Goal: Navigation & Orientation: Understand site structure

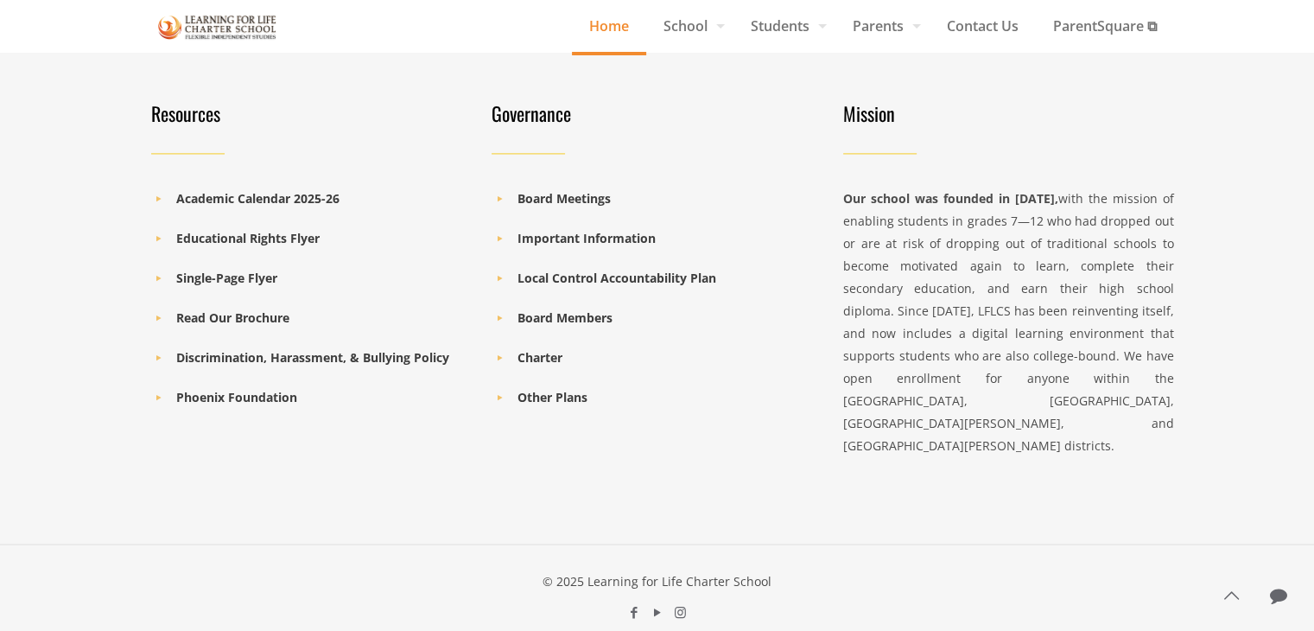
scroll to position [2393, 0]
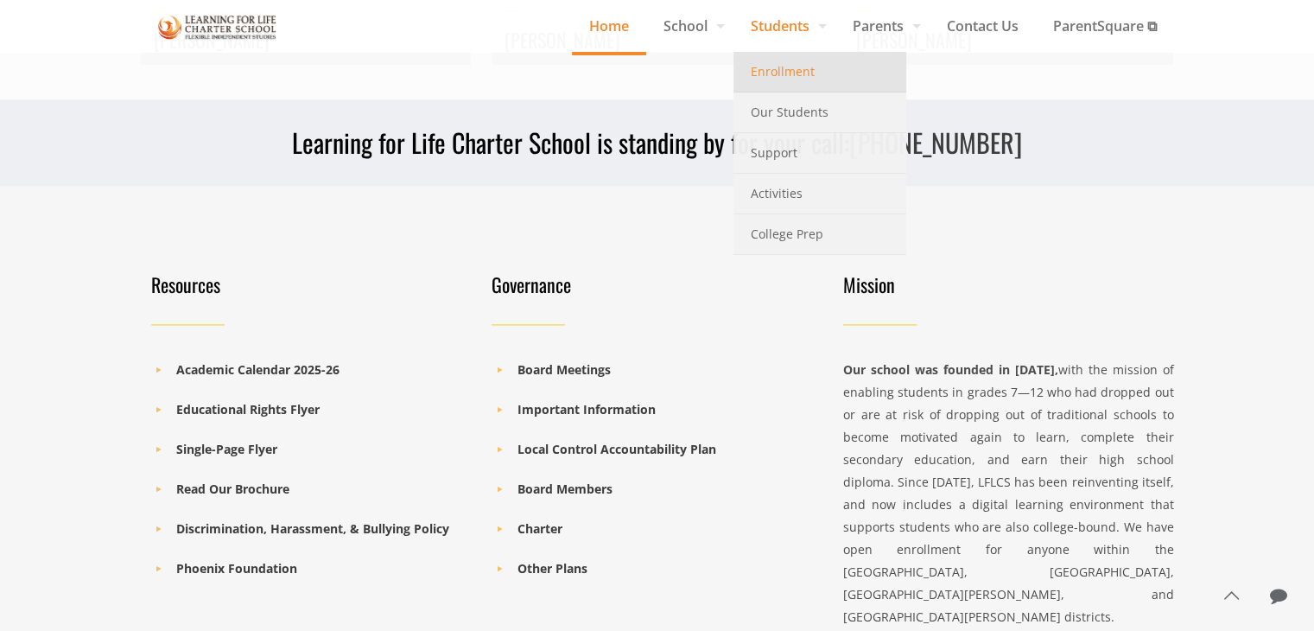
click at [768, 67] on span "Enrollment" at bounding box center [783, 71] width 64 height 22
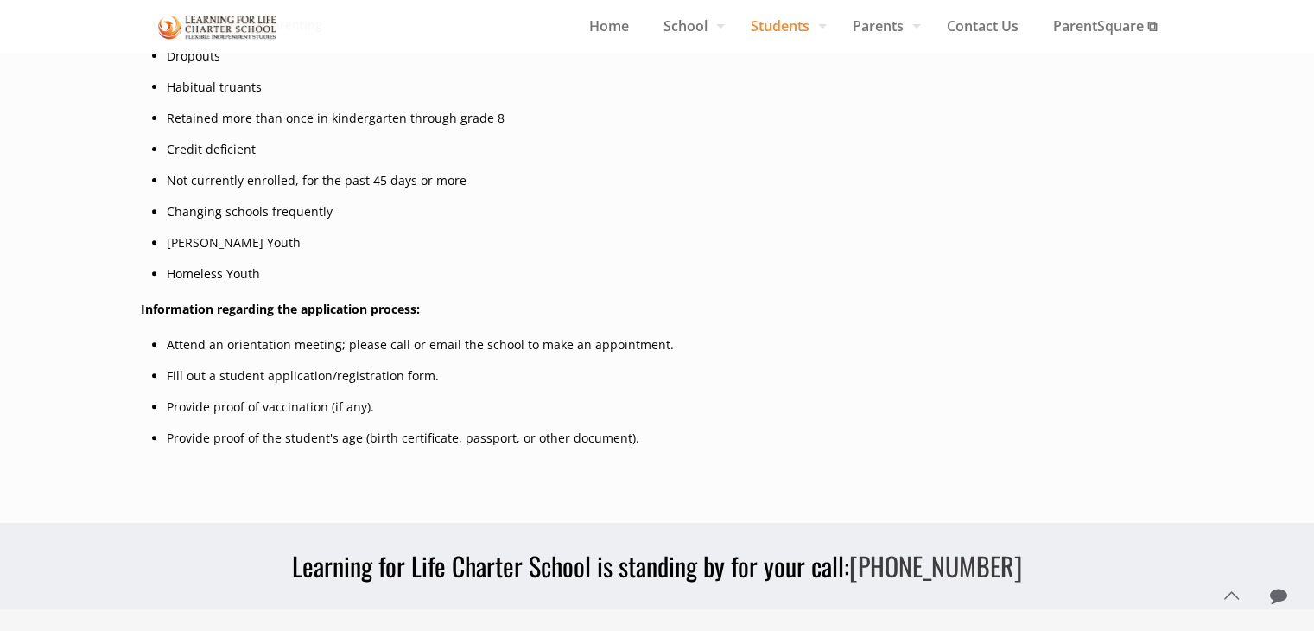
scroll to position [666, 0]
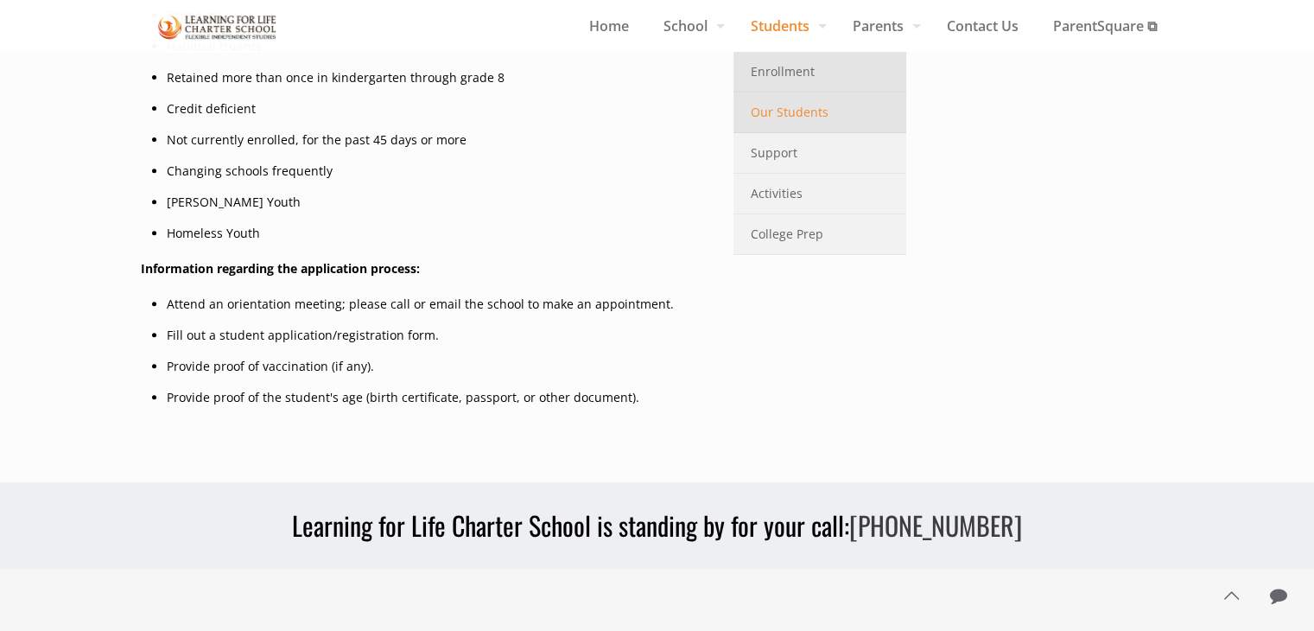
click at [768, 123] on span "Our Students" at bounding box center [790, 112] width 78 height 22
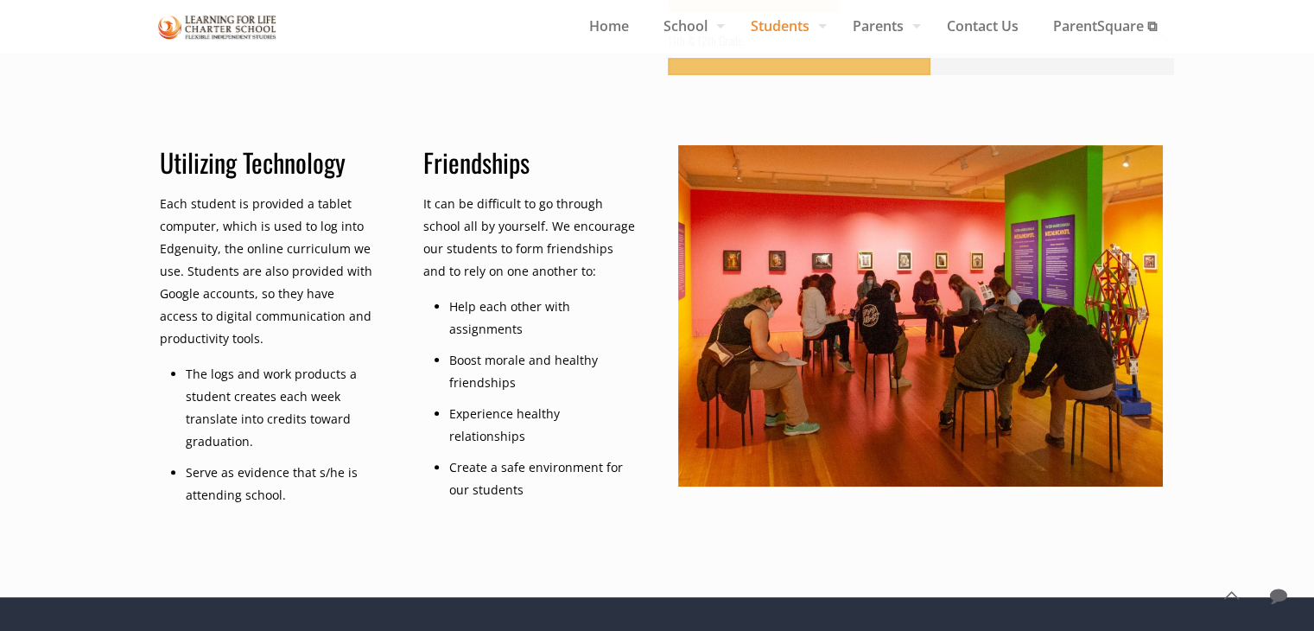
scroll to position [378, 0]
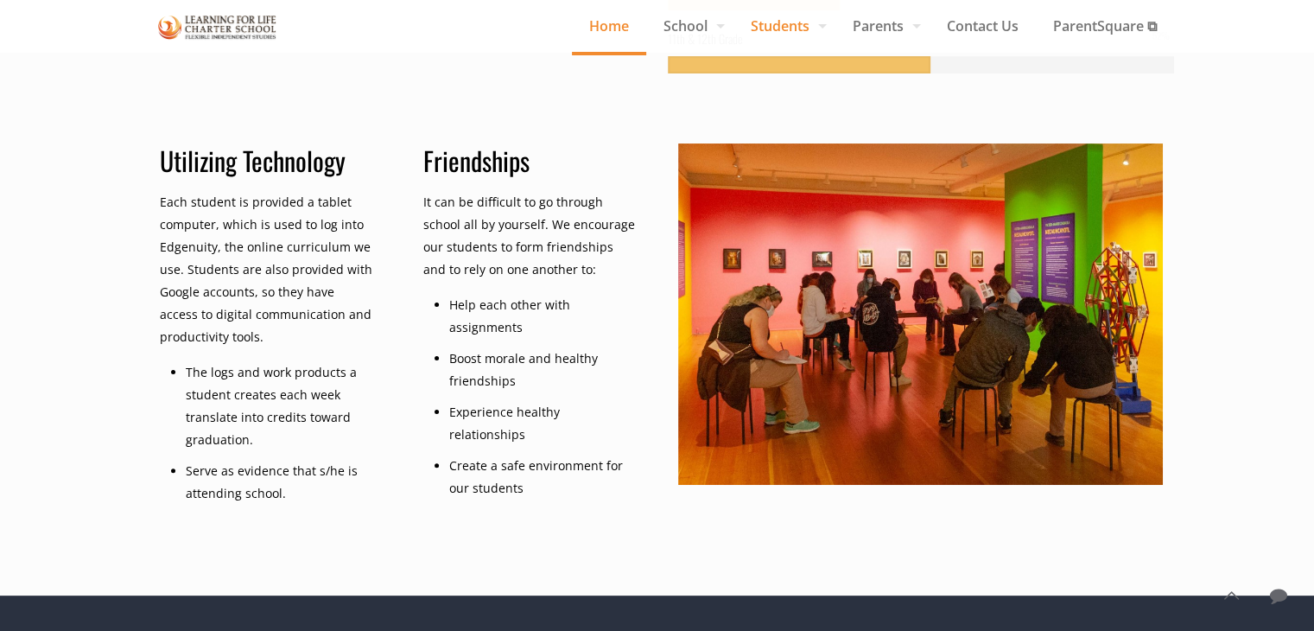
click at [598, 17] on span "Home" at bounding box center [609, 26] width 74 height 26
